Goal: Register for event/course

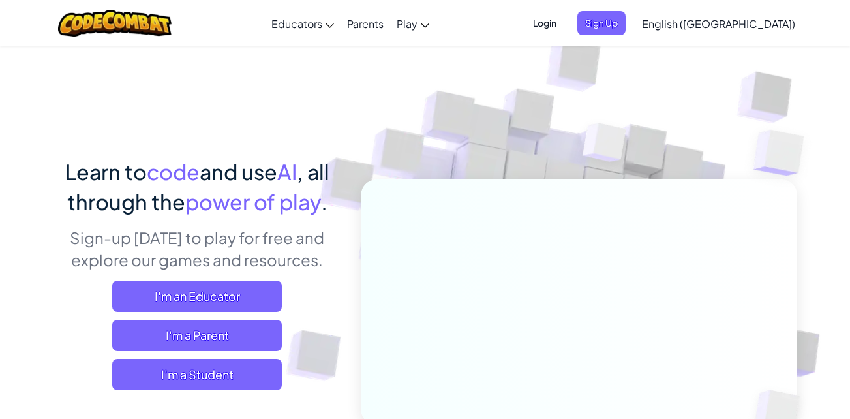
click at [212, 371] on span "I'm a Student" at bounding box center [197, 374] width 170 height 31
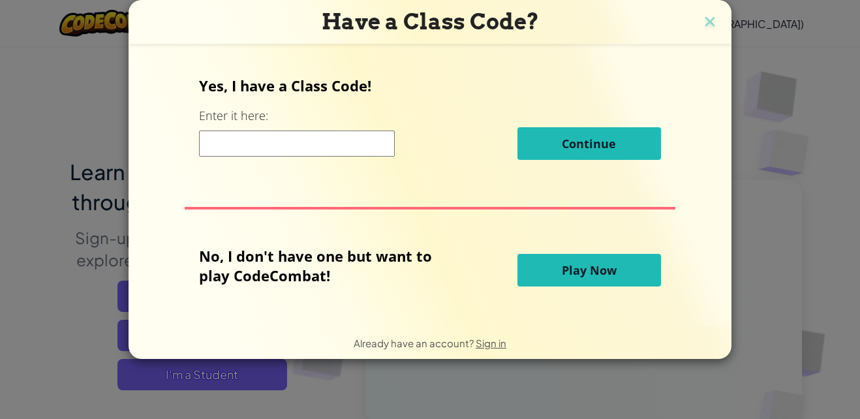
click at [297, 147] on input at bounding box center [297, 143] width 196 height 26
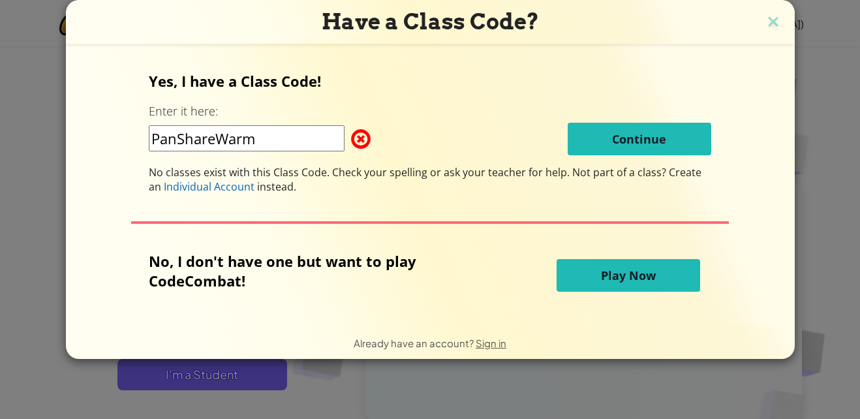
type input "PanShareWarm"
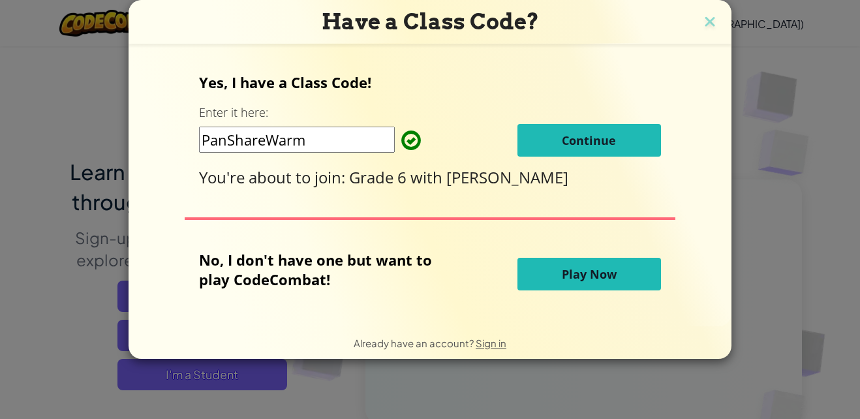
drag, startPoint x: 587, startPoint y: 134, endPoint x: 574, endPoint y: 130, distance: 13.6
click at [574, 130] on button "Continue" at bounding box center [589, 140] width 144 height 33
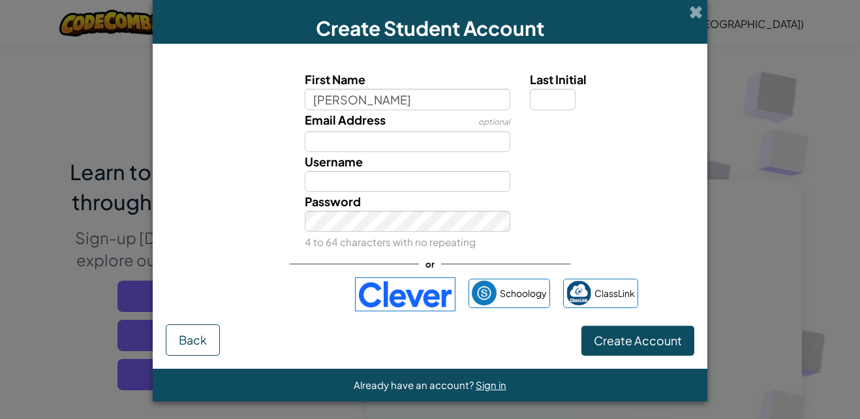
type input "Zachary David"
click at [548, 90] on input "Last Initial" at bounding box center [553, 99] width 46 height 21
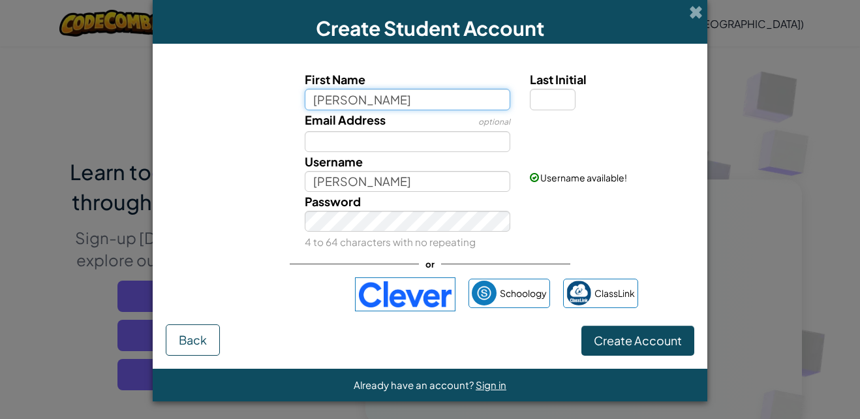
click at [414, 95] on input "Zachary David" at bounding box center [408, 99] width 206 height 21
type input "Zachary"
click at [551, 97] on input "Last Initial" at bounding box center [553, 99] width 46 height 21
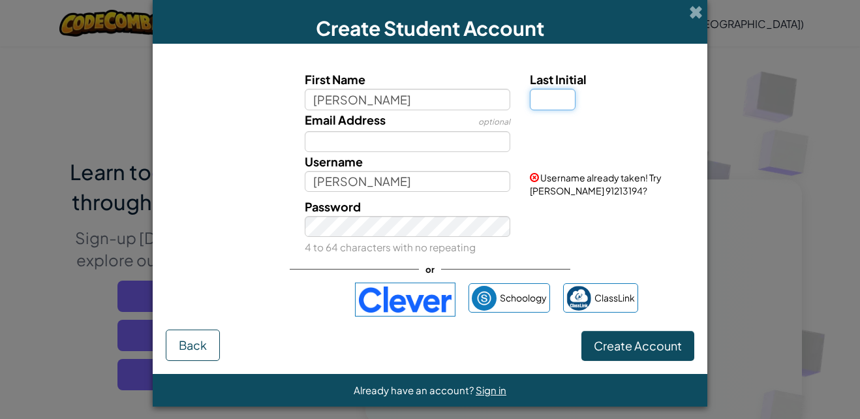
type input "D"
type input "[PERSON_NAME]"
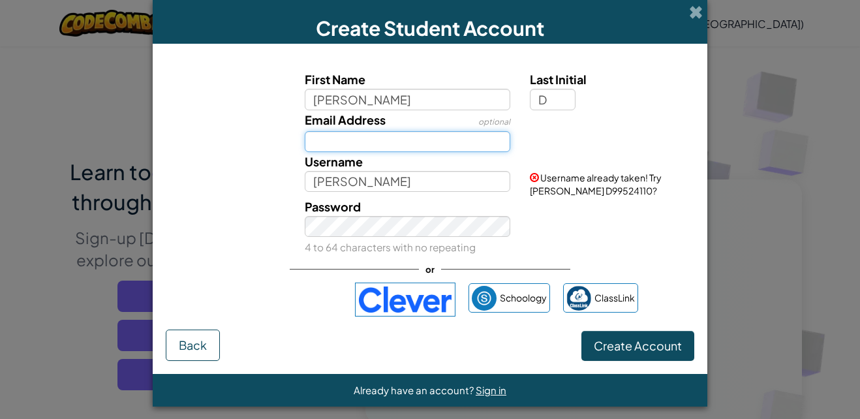
click at [398, 140] on input "Email Address" at bounding box center [408, 141] width 206 height 21
type input "ZDavi4795@cdeoso.on.ca"
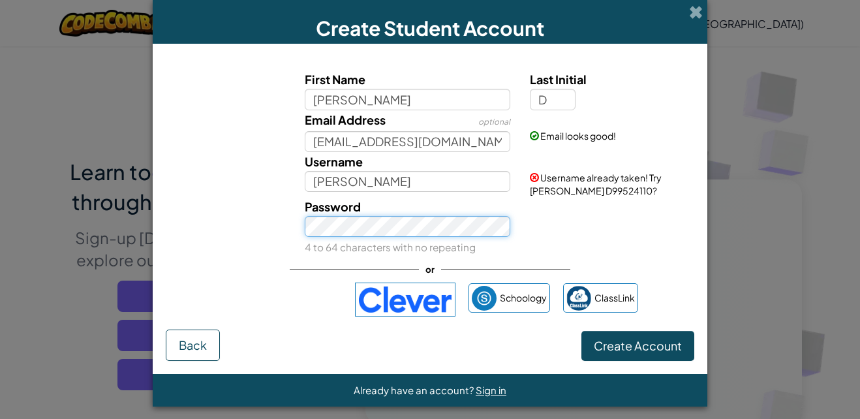
click at [581, 331] on button "Create Account" at bounding box center [637, 346] width 113 height 30
click at [651, 185] on div "Username already taken! Try Zachary D99524110?" at bounding box center [610, 174] width 181 height 45
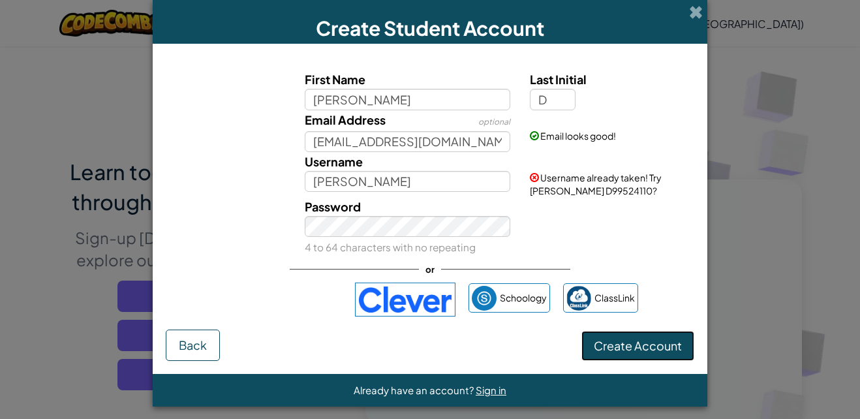
click at [628, 337] on button "Create Account" at bounding box center [637, 346] width 113 height 30
click at [561, 230] on div "Password 4 to 64 characters with no repeating" at bounding box center [430, 226] width 542 height 59
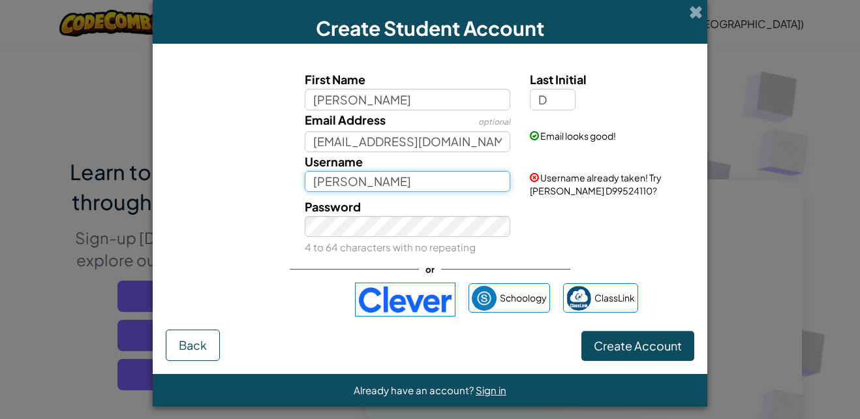
click at [387, 184] on input "[PERSON_NAME]" at bounding box center [408, 181] width 206 height 21
type input "Z"
type input "Zdavi4795"
click at [581, 331] on button "Create Account" at bounding box center [637, 346] width 113 height 30
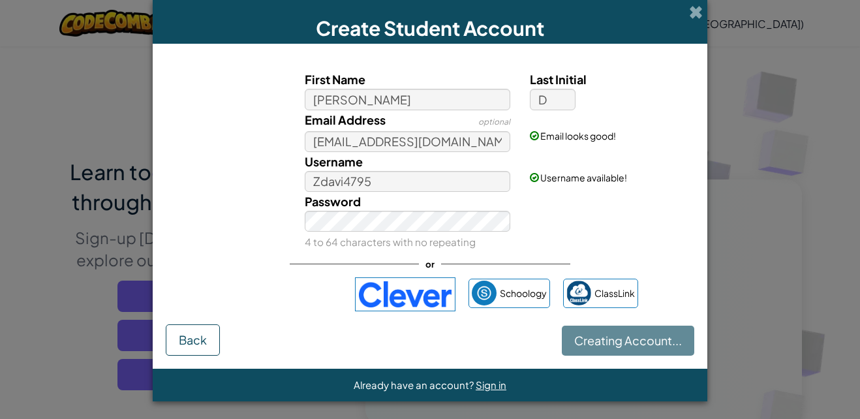
click at [610, 343] on div "Creating Account... Back" at bounding box center [430, 339] width 529 height 31
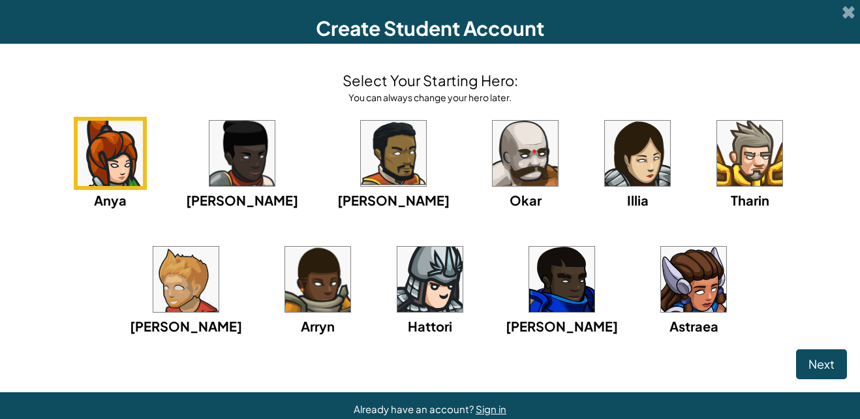
click at [275, 78] on div "Select Your Starting Hero: You can always change your hero later. Anya Ida Alej…" at bounding box center [430, 203] width 834 height 292
click at [285, 281] on img at bounding box center [317, 279] width 65 height 65
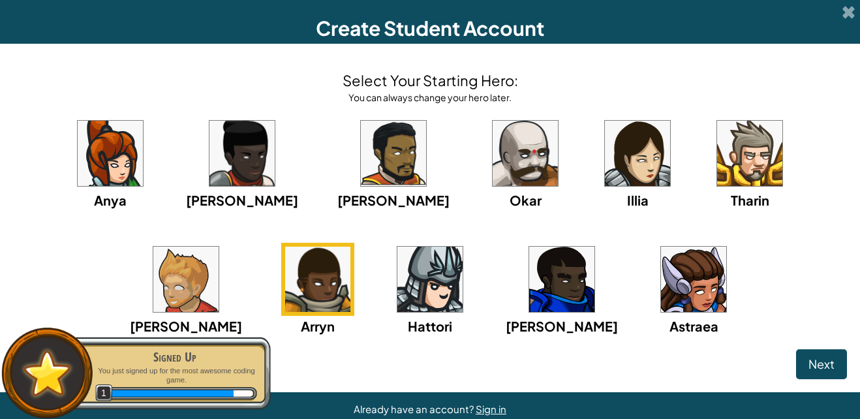
click at [842, 11] on span at bounding box center [849, 12] width 14 height 14
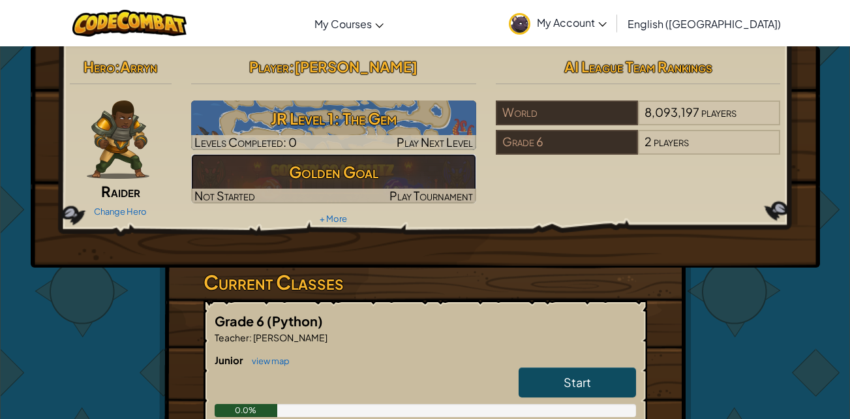
click at [359, 166] on h3 "Golden Goal" at bounding box center [333, 171] width 285 height 29
click at [365, 162] on h3 "Golden Goal" at bounding box center [333, 171] width 285 height 29
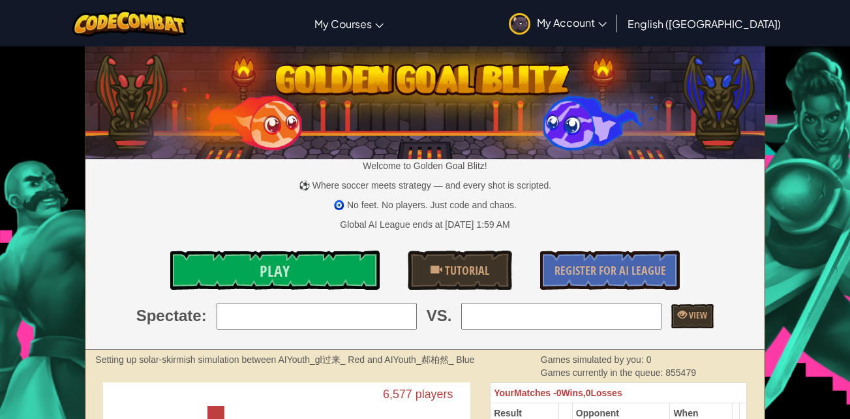
click at [317, 273] on link "Play" at bounding box center [274, 270] width 209 height 39
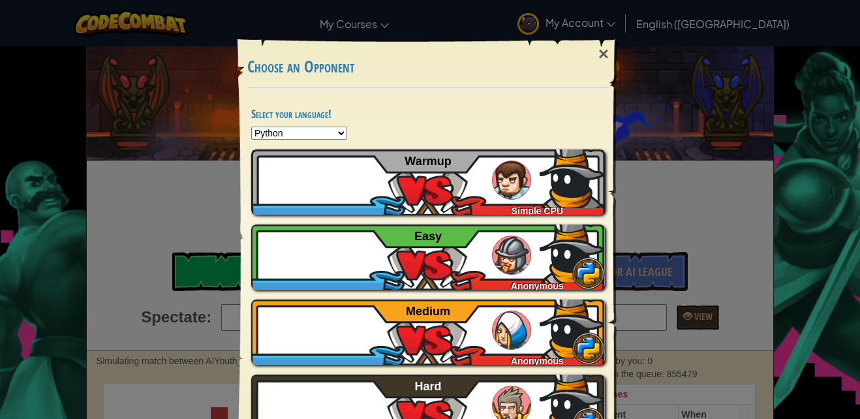
click at [433, 185] on div "Zdavi4795 Simple CPU Warmup" at bounding box center [428, 181] width 354 height 65
